Goal: Task Accomplishment & Management: Manage account settings

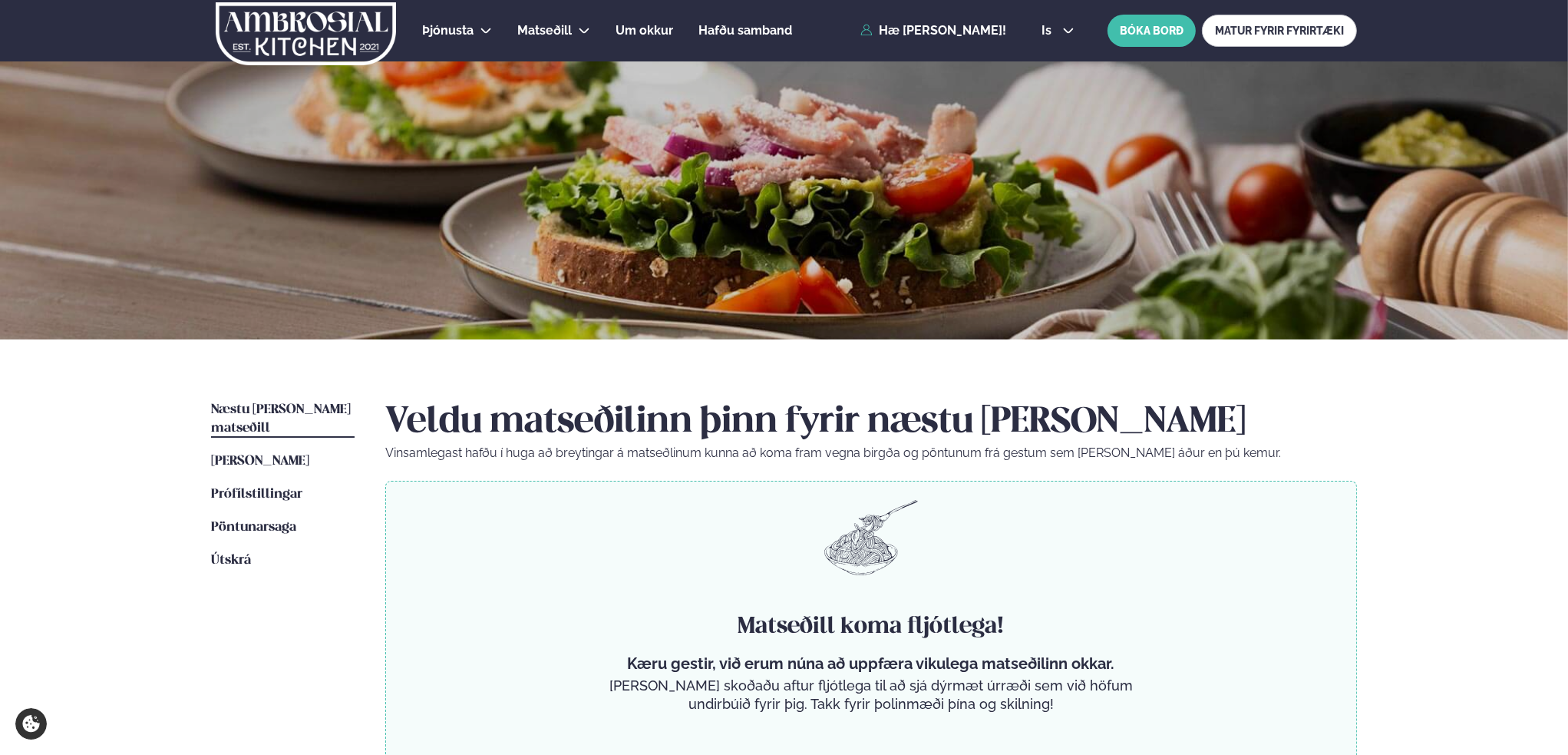
click at [310, 405] on span "Næstu [PERSON_NAME] matseðill" at bounding box center [280, 419] width 140 height 32
click at [292, 455] on span "[PERSON_NAME]" at bounding box center [259, 461] width 98 height 13
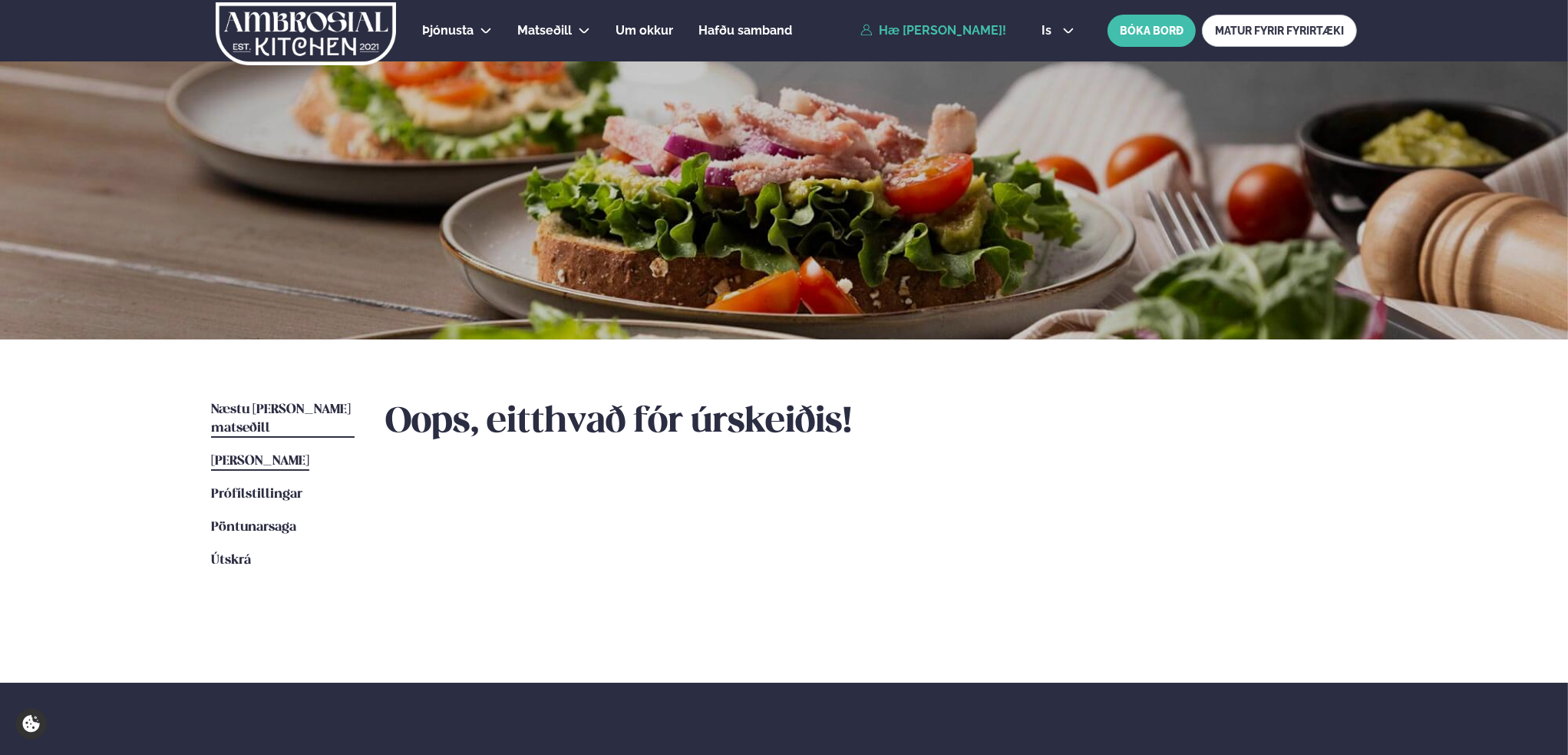
click at [316, 409] on span "Næstu [PERSON_NAME] matseðill" at bounding box center [280, 419] width 140 height 32
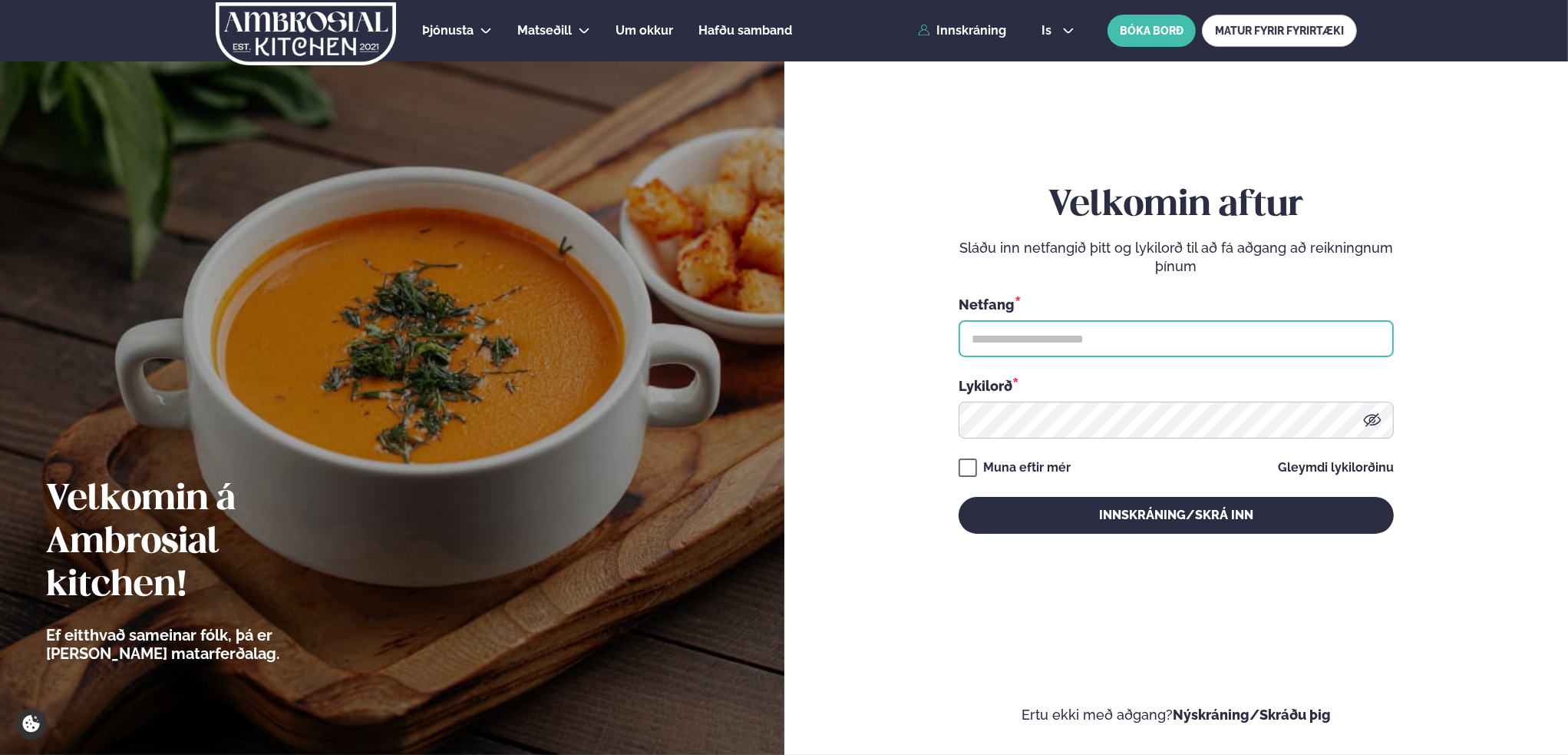
click at [1056, 336] on input "text" at bounding box center [1176, 338] width 435 height 37
type input "**********"
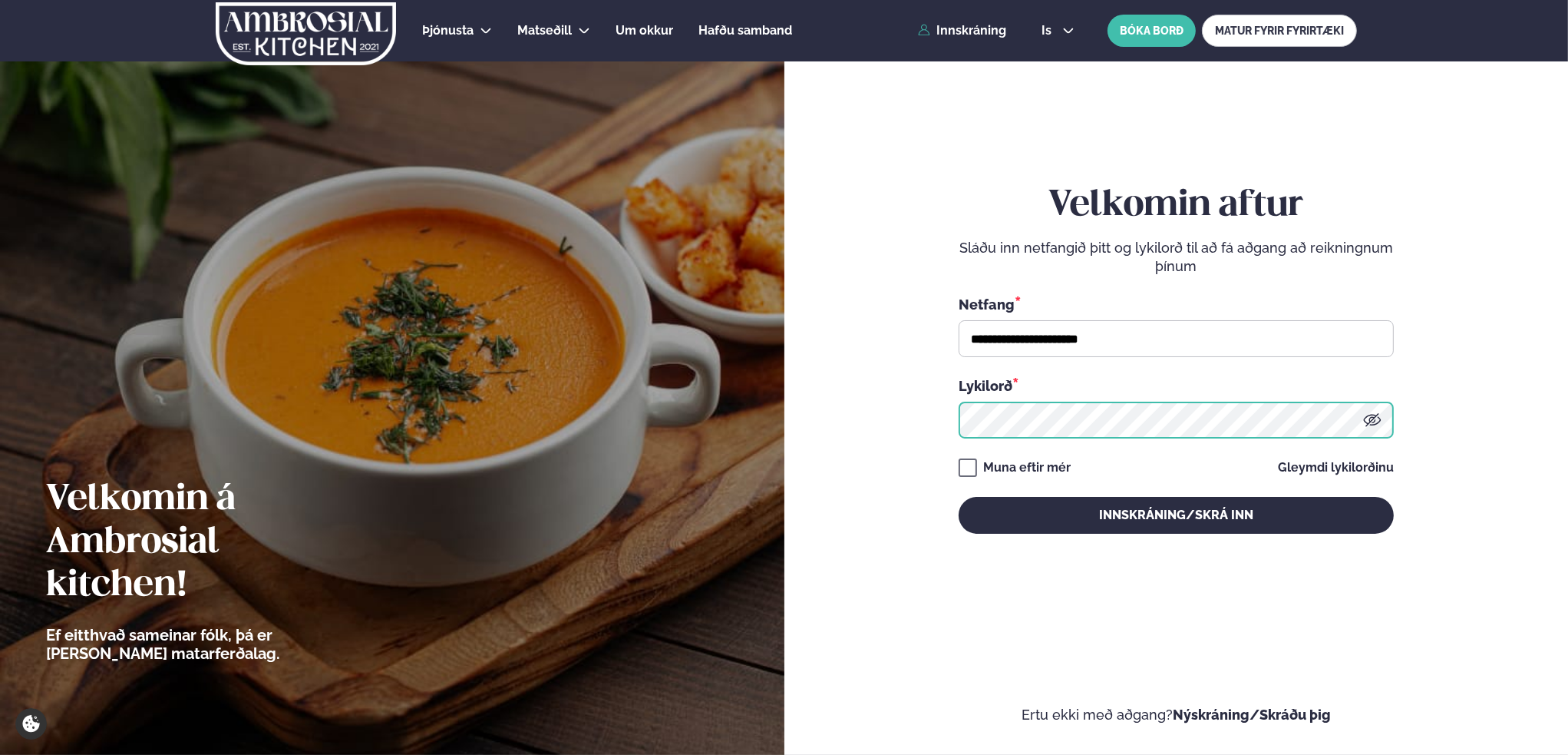
click at [959, 497] on button "Innskráning/Skrá inn" at bounding box center [1176, 515] width 435 height 37
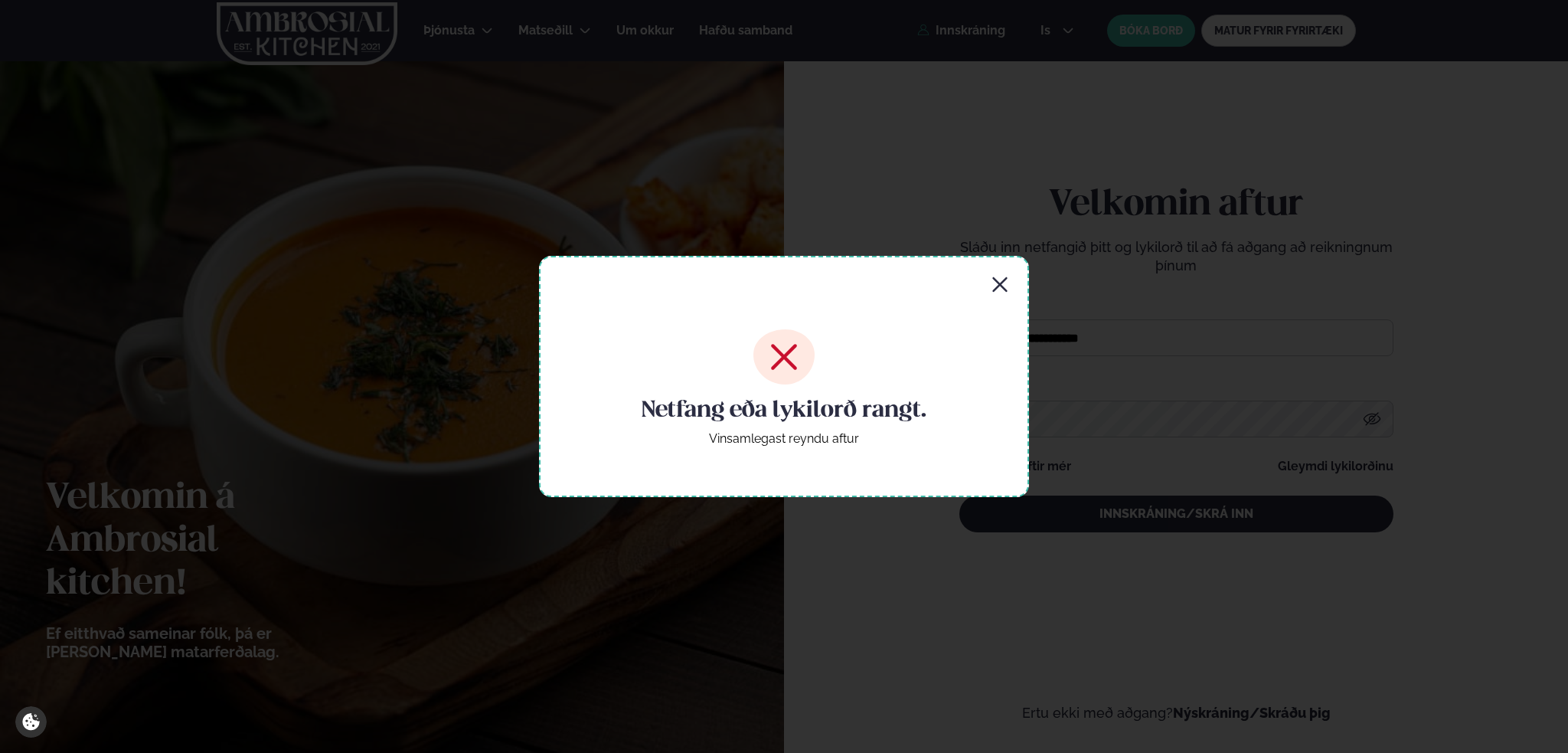
click at [1003, 280] on icon "button" at bounding box center [999, 284] width 15 height 15
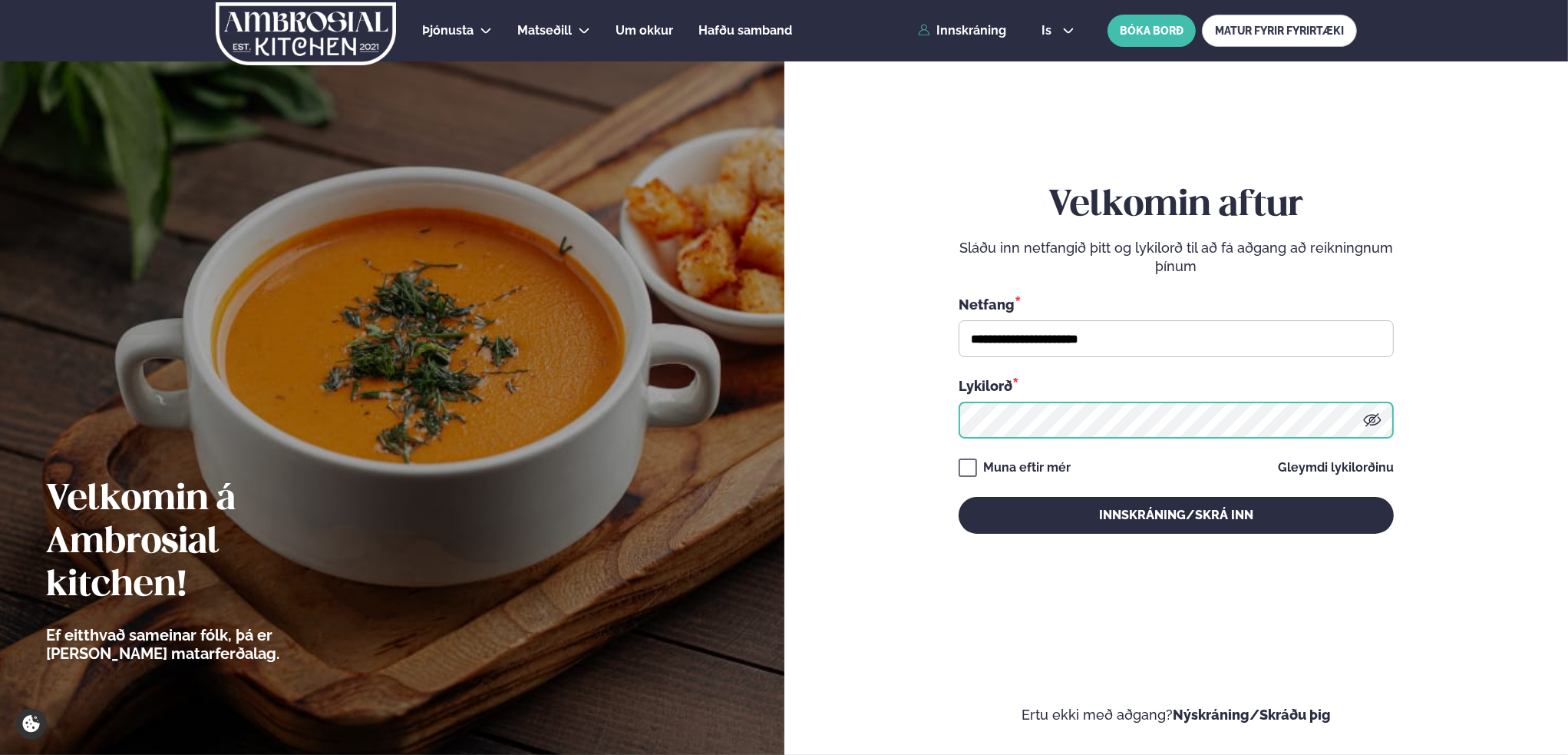
click at [918, 412] on form "**********" at bounding box center [1176, 374] width 692 height 698
click at [959, 497] on button "Innskráning/Skrá inn" at bounding box center [1176, 515] width 435 height 37
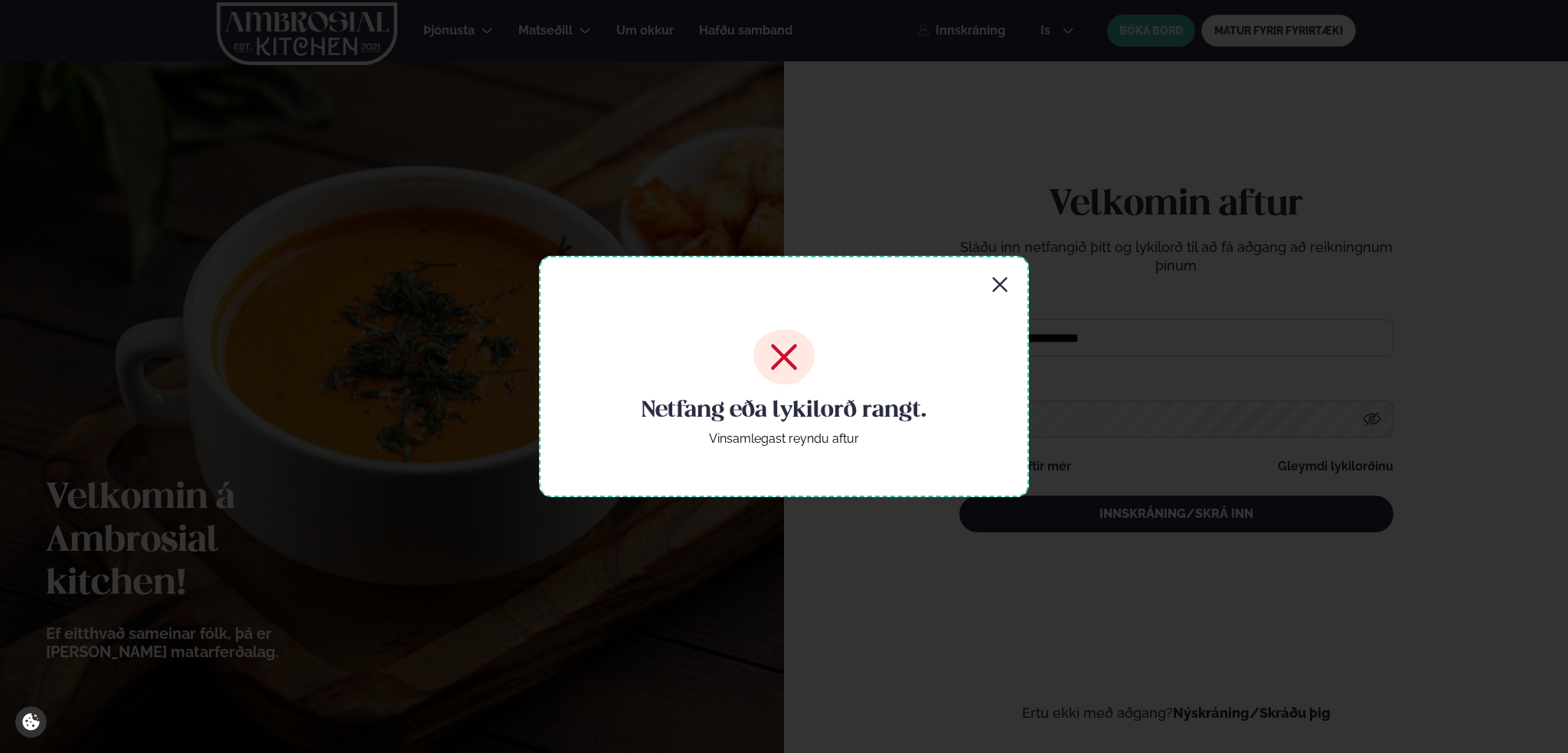
click at [1005, 280] on icon "button" at bounding box center [999, 284] width 15 height 15
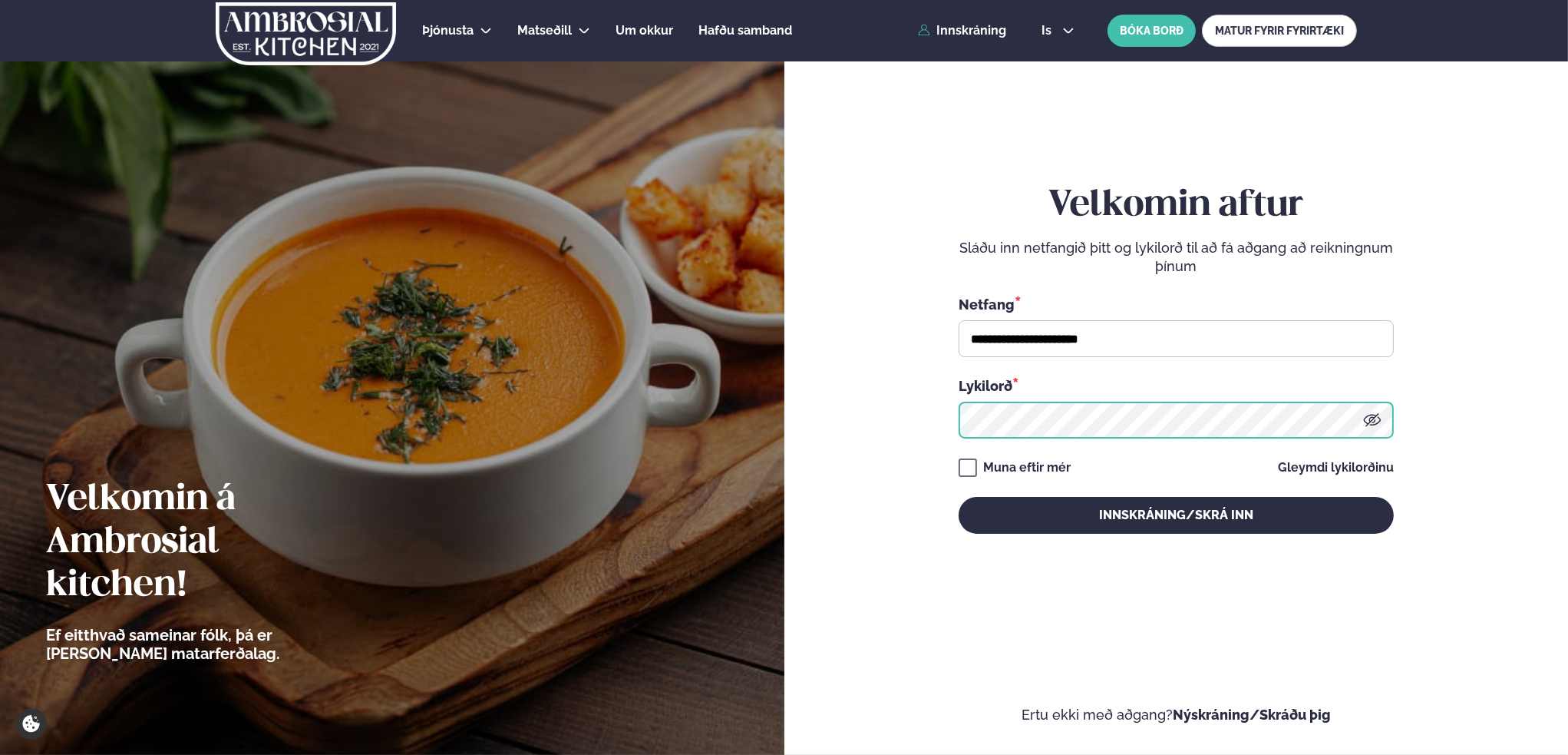
click at [902, 419] on form "**********" at bounding box center [1176, 374] width 692 height 698
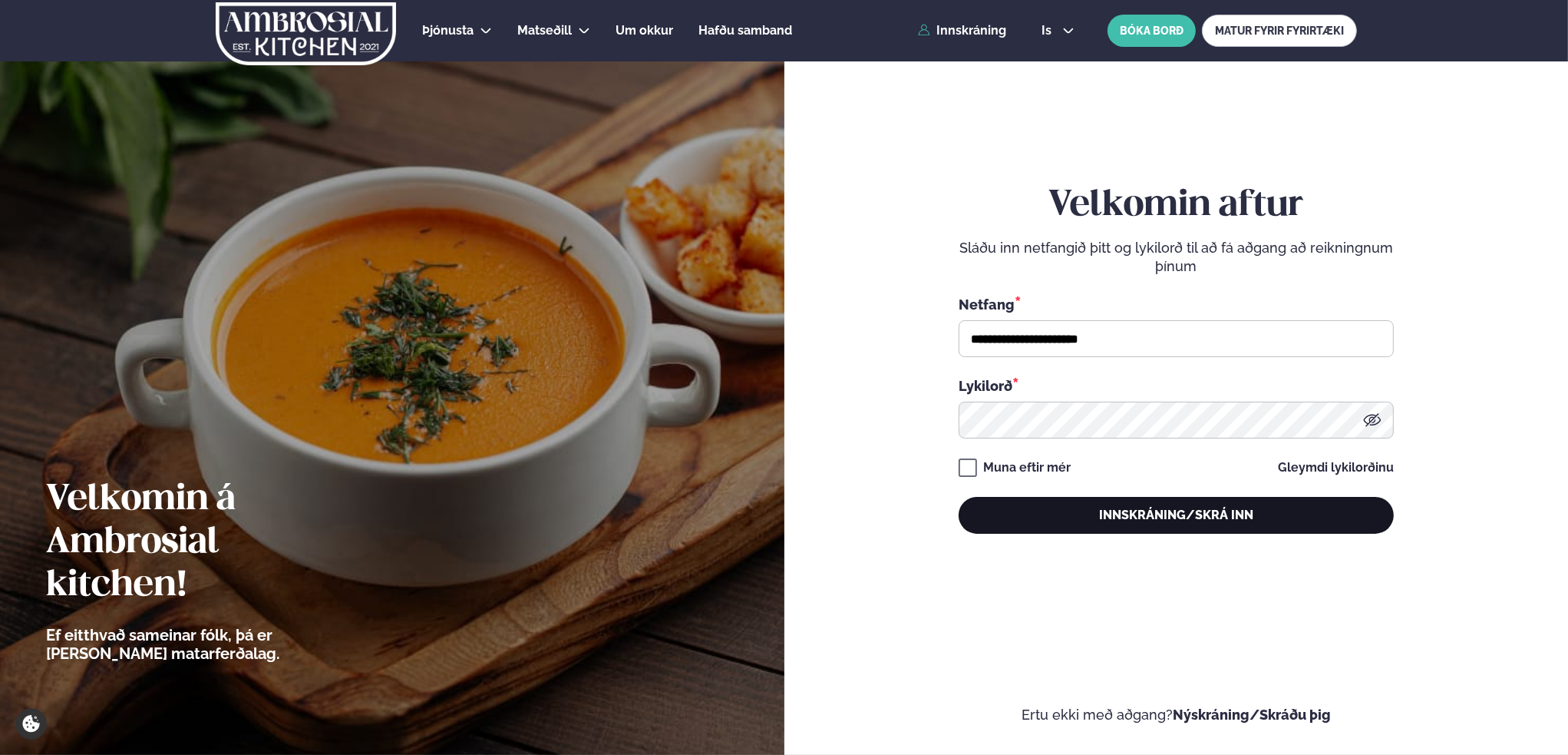
click at [1139, 515] on button "Innskráning/Skrá inn" at bounding box center [1176, 515] width 435 height 37
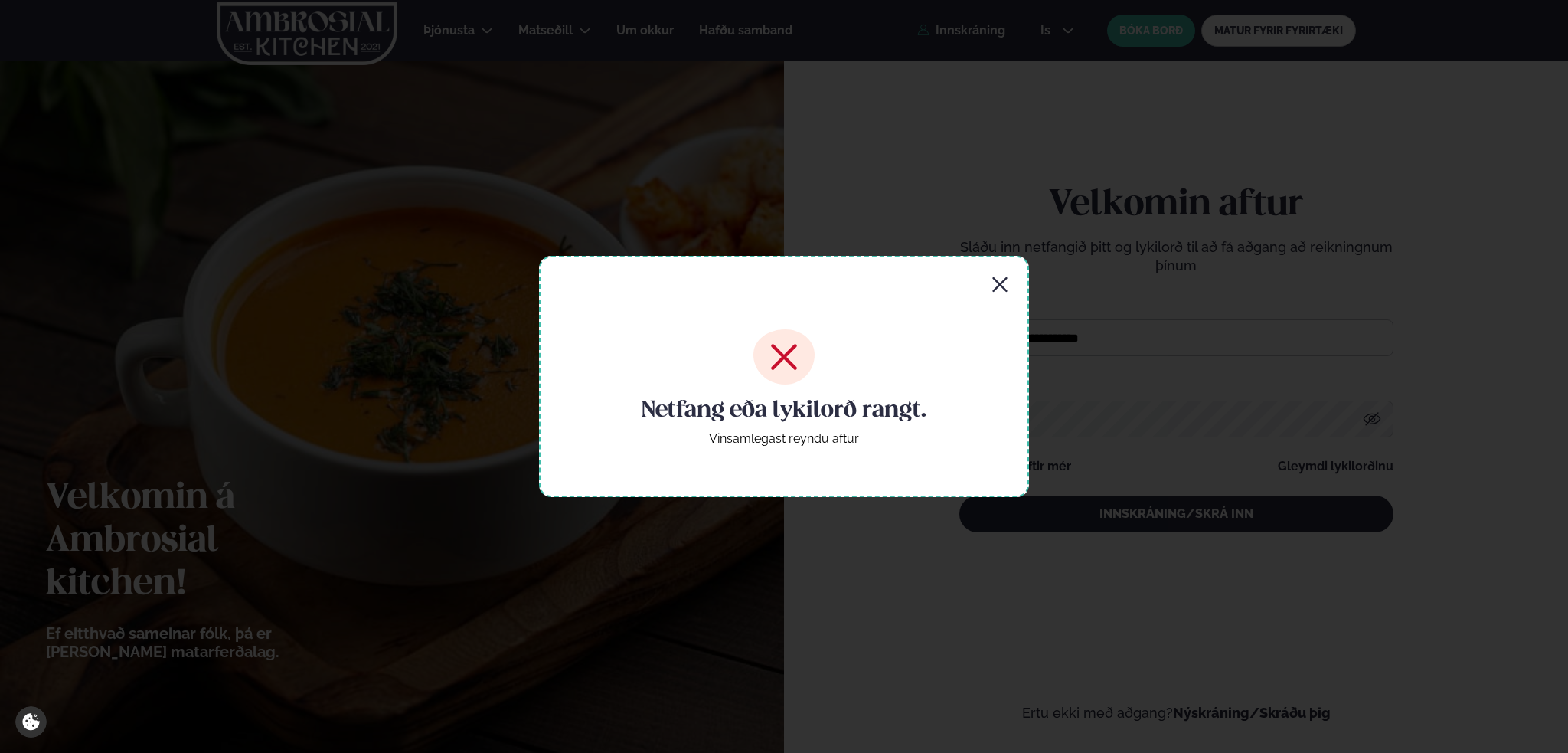
click at [995, 282] on icon "button" at bounding box center [1000, 284] width 19 height 19
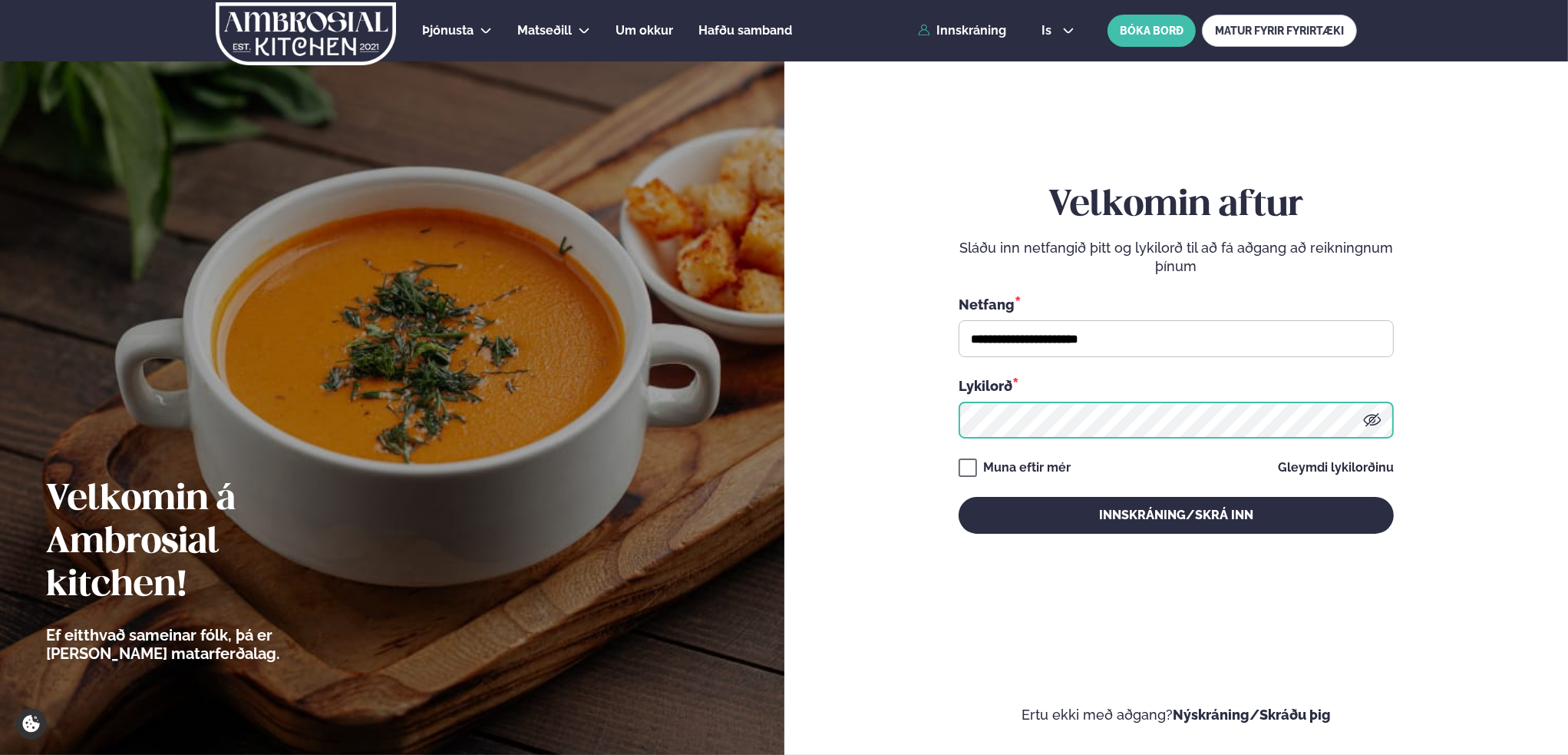
click at [918, 426] on form "**********" at bounding box center [1176, 374] width 692 height 698
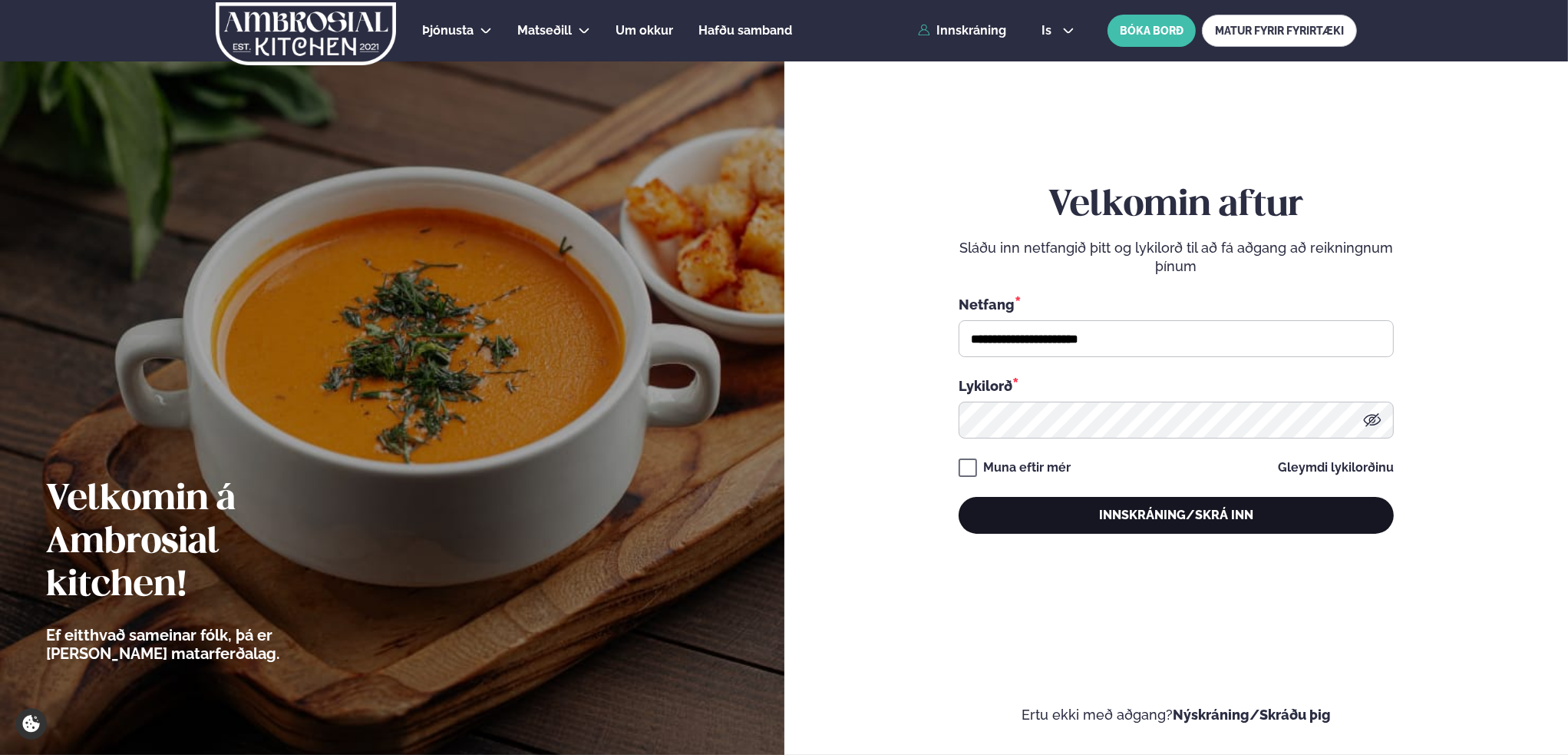
click at [1114, 519] on button "Innskráning/Skrá inn" at bounding box center [1176, 515] width 435 height 37
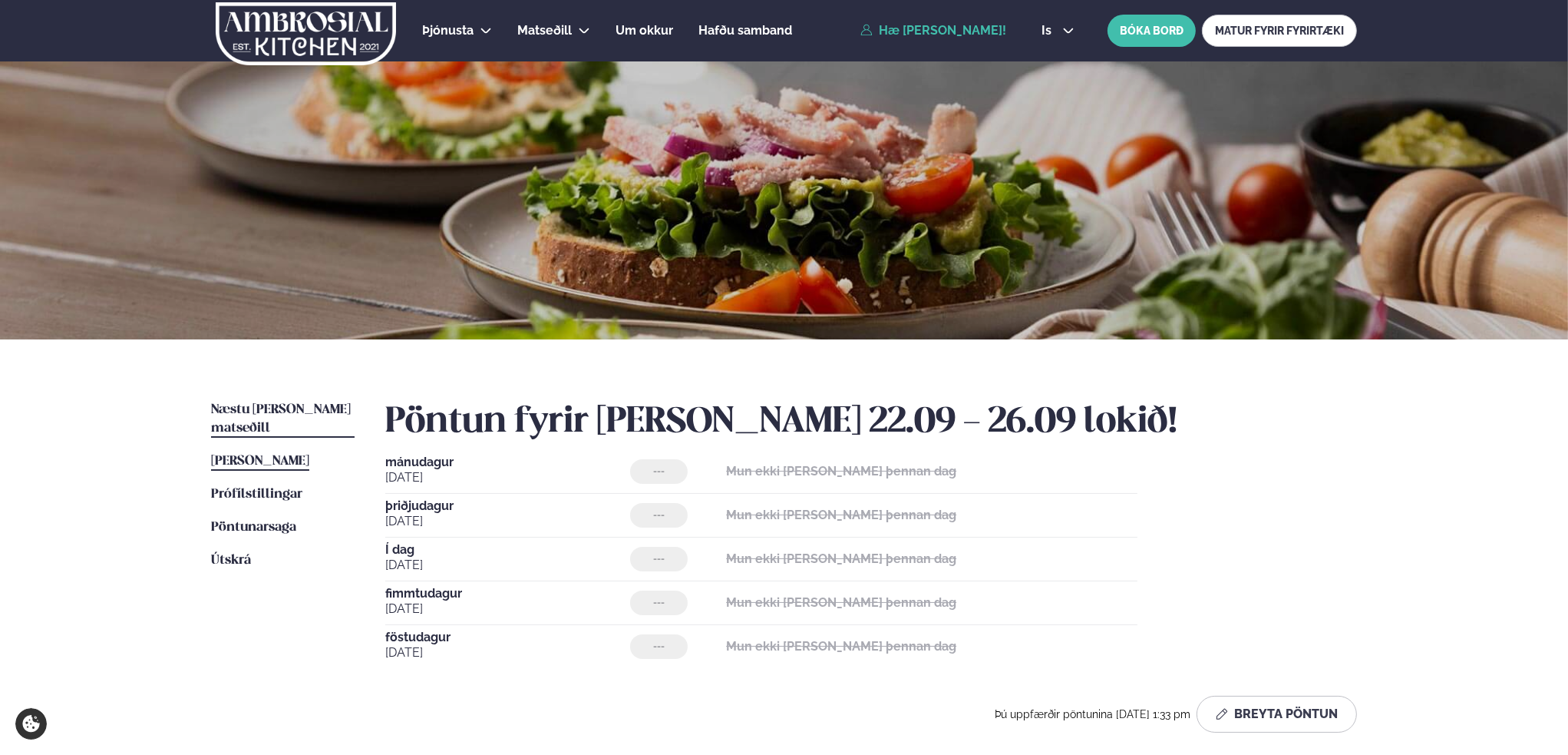
click at [306, 406] on span "Næstu [PERSON_NAME] matseðill" at bounding box center [280, 419] width 140 height 32
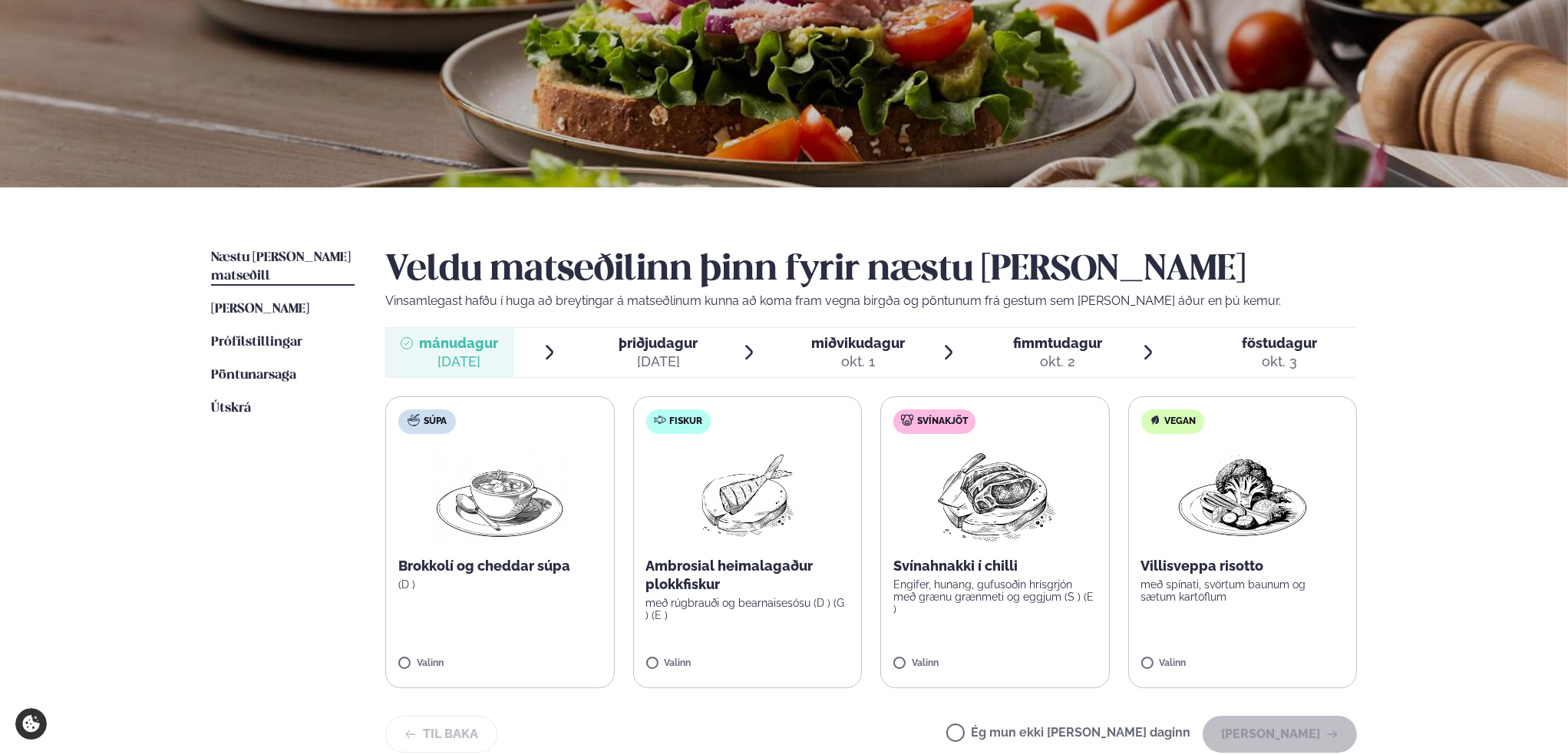
scroll to position [154, 0]
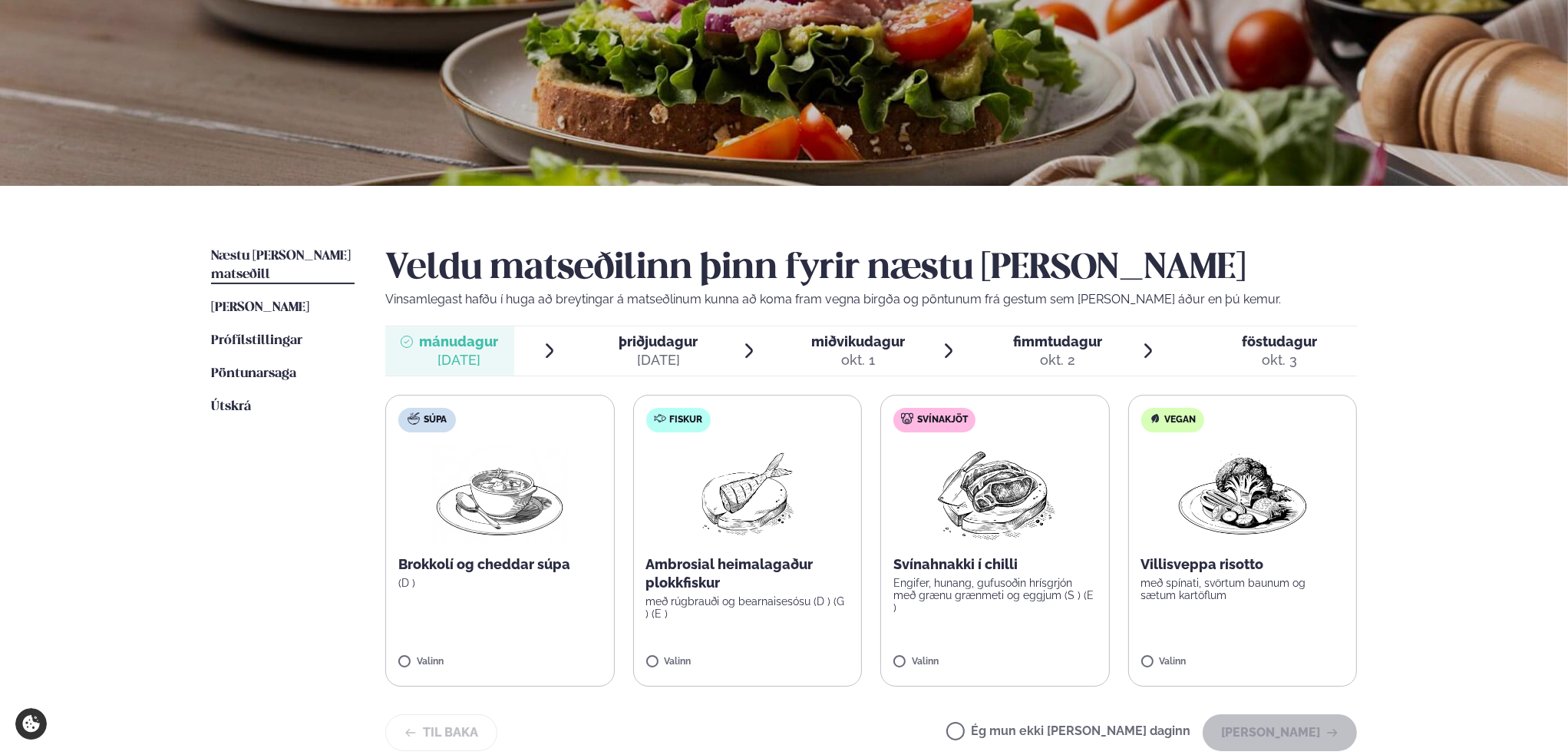
click at [647, 341] on span "þriðjudagur" at bounding box center [658, 340] width 79 height 16
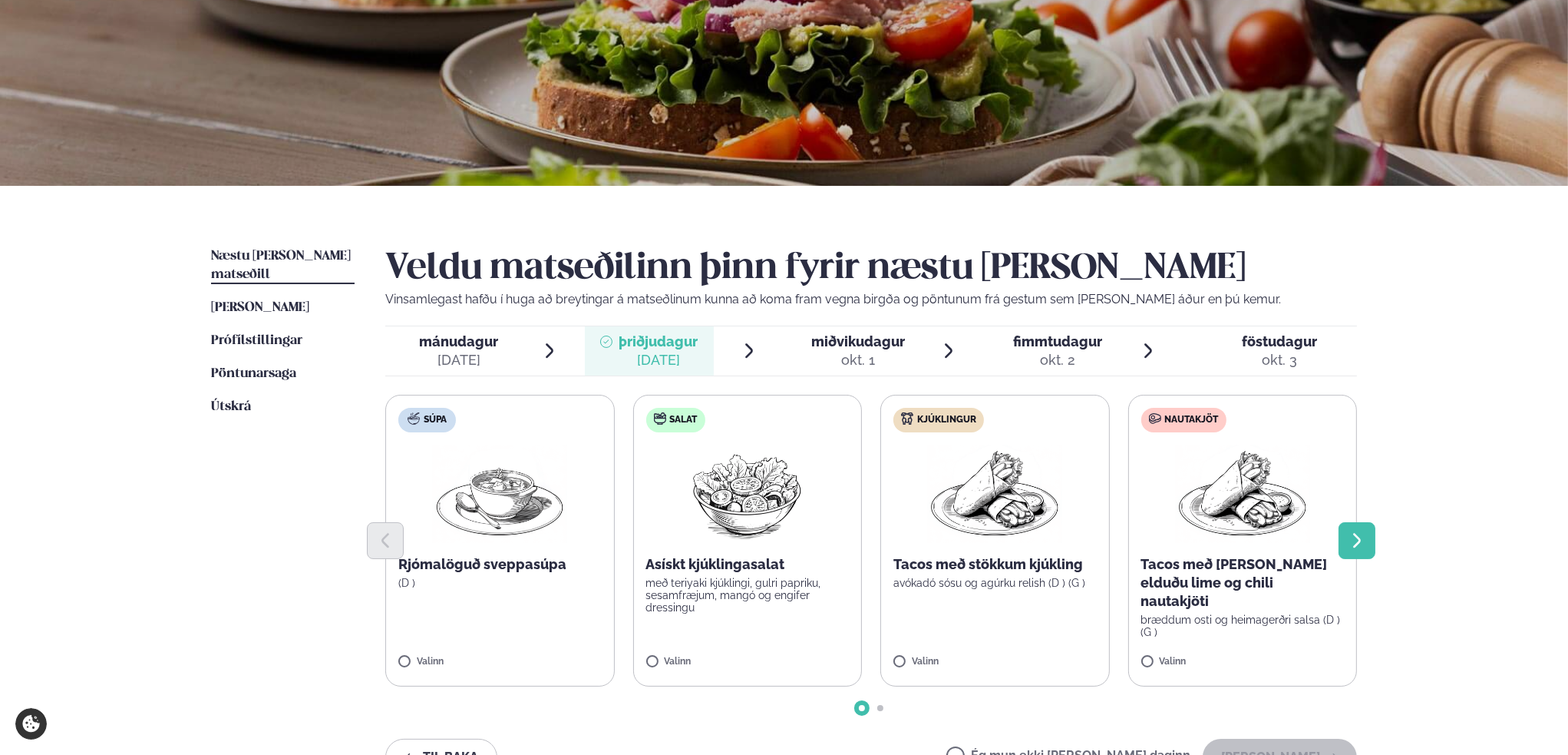
click at [1359, 542] on icon "Next slide" at bounding box center [1357, 541] width 7 height 15
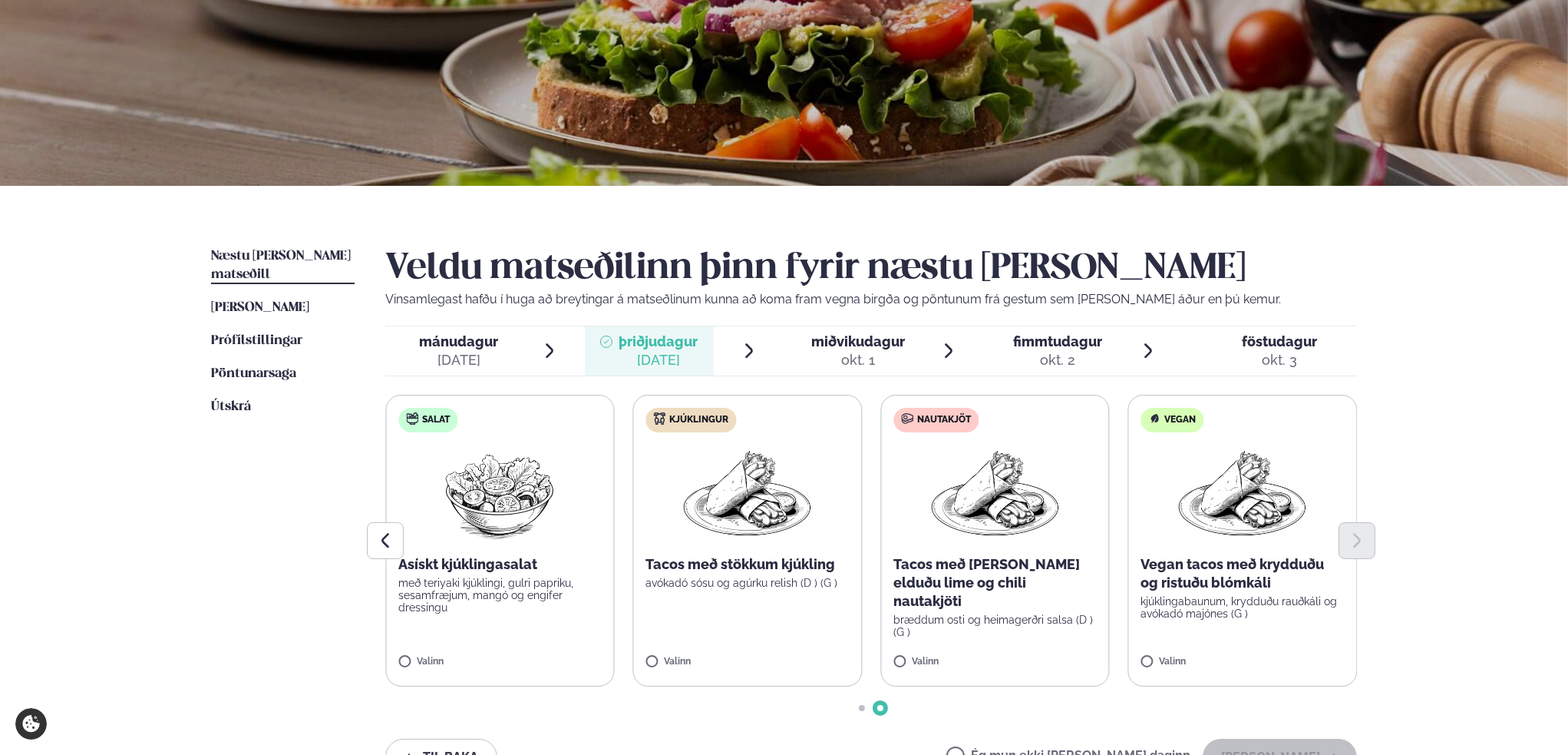
click at [835, 347] on span "miðvikudagur" at bounding box center [858, 340] width 93 height 16
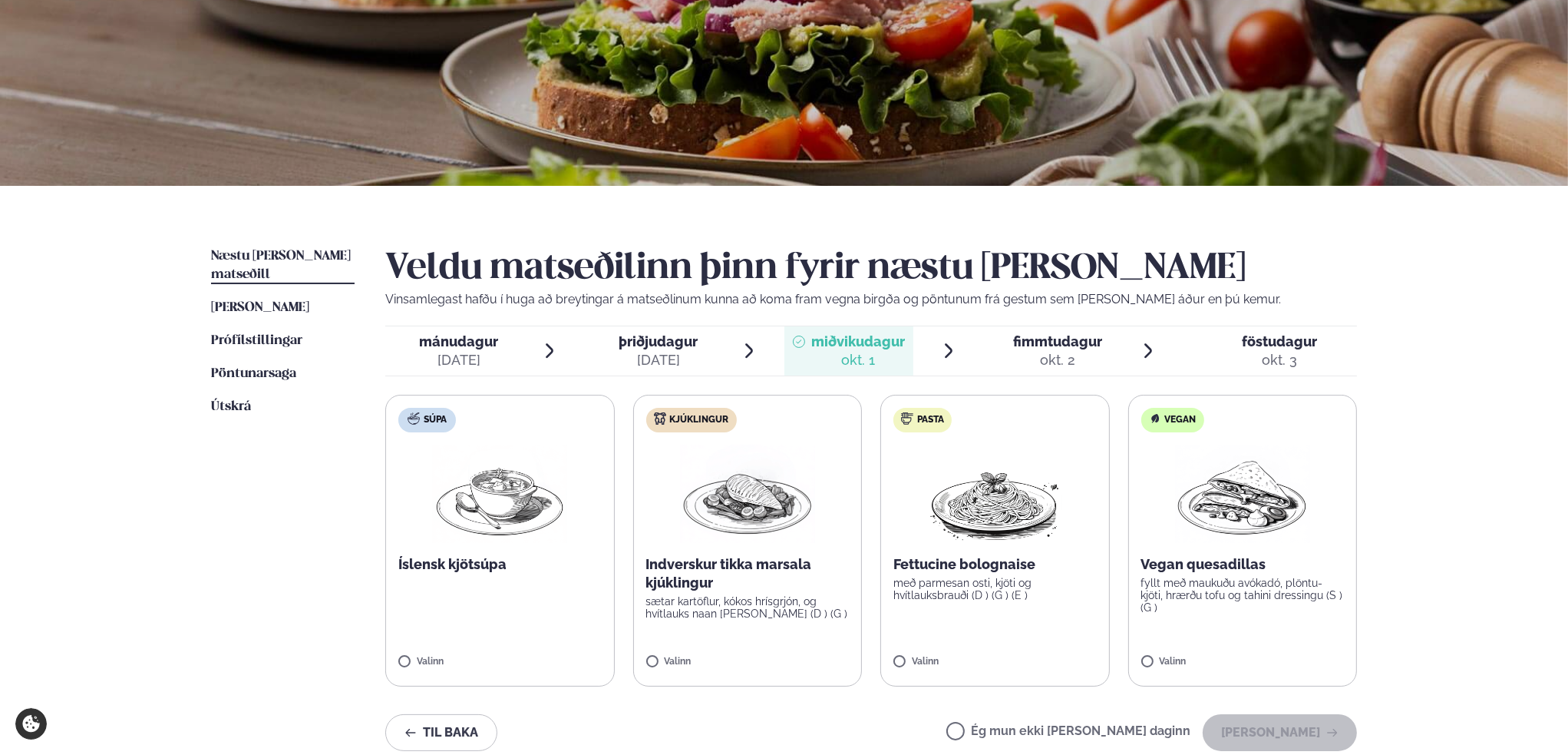
click at [1063, 351] on div "okt. 2" at bounding box center [1057, 360] width 89 height 19
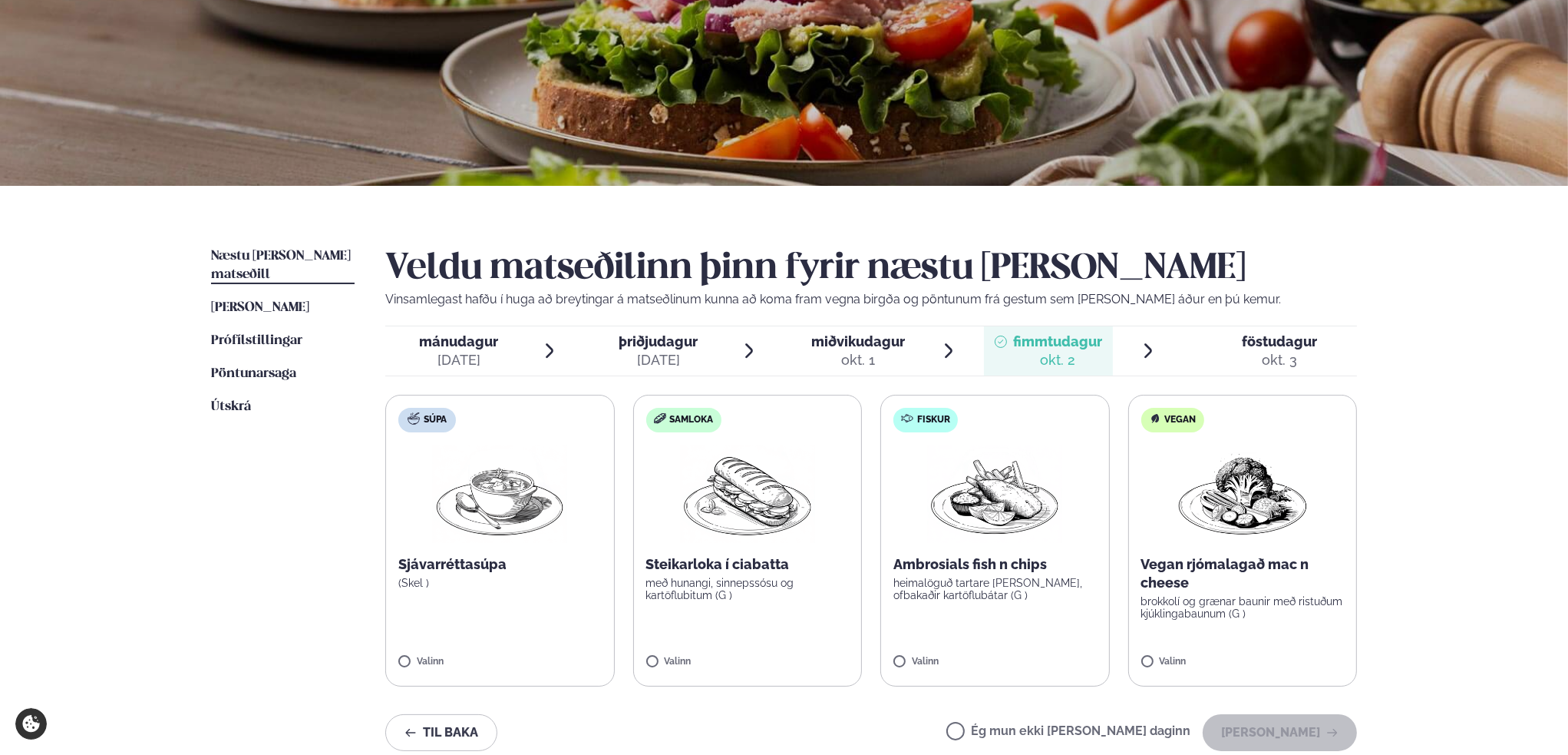
click at [1271, 352] on div "okt. 3" at bounding box center [1279, 360] width 75 height 19
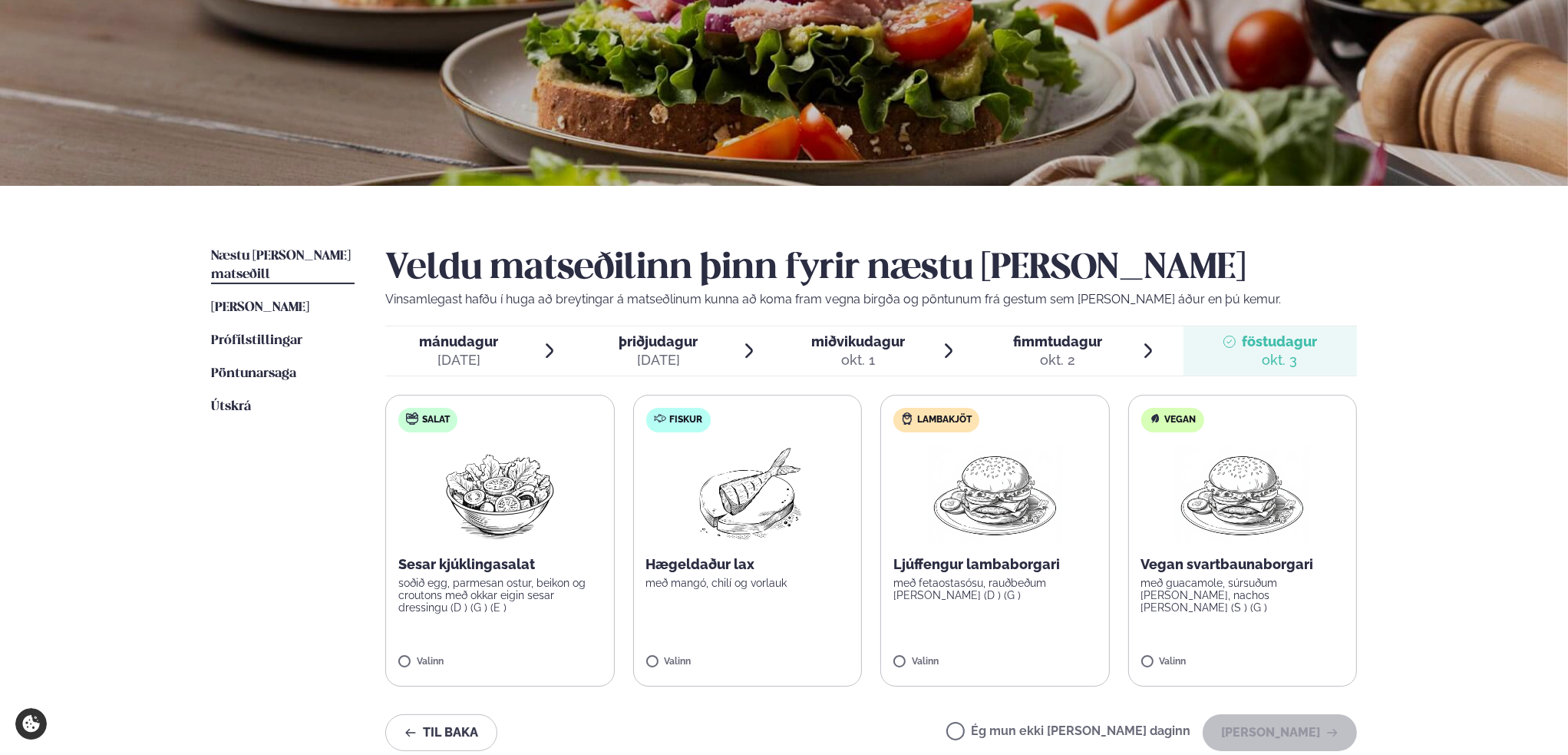
click at [458, 340] on span "mánudagur" at bounding box center [458, 340] width 79 height 16
